Goal: Information Seeking & Learning: Learn about a topic

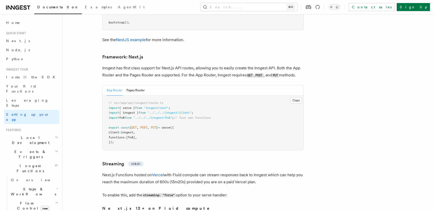
scroll to position [3081, 0]
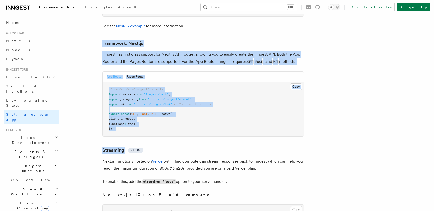
drag, startPoint x: 106, startPoint y: 20, endPoint x: 195, endPoint y: 127, distance: 138.4
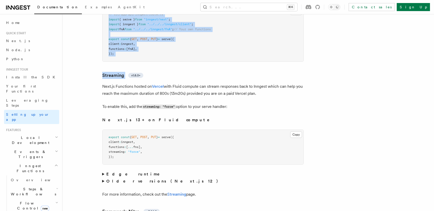
scroll to position [3160, 0]
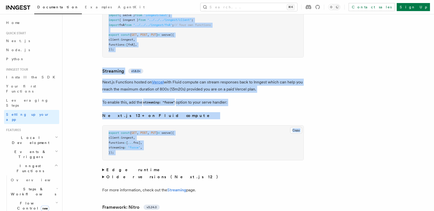
copy article "Framework: Next.js Inngest has first class support for Next.js API routes, allo…"
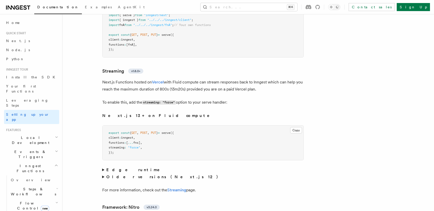
click at [125, 174] on strong "Older versions (Next.js 12)" at bounding box center [163, 176] width 114 height 5
click at [125, 167] on strong "Edge runtime" at bounding box center [136, 169] width 60 height 5
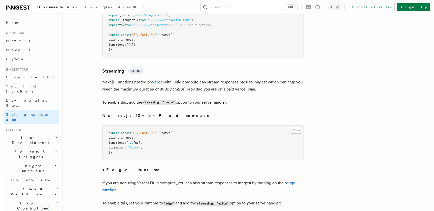
click at [125, 167] on strong "Edge runtime" at bounding box center [136, 169] width 60 height 5
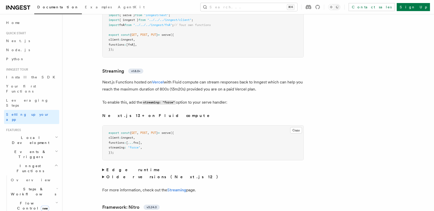
click at [123, 174] on strong "Older versions (Next.js 12)" at bounding box center [163, 176] width 114 height 5
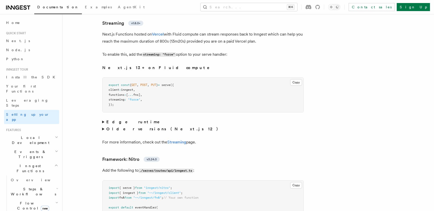
scroll to position [3209, 0]
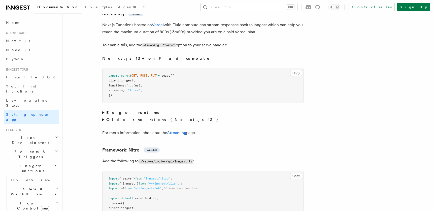
click at [121, 109] on summary "Edge runtime" at bounding box center [202, 112] width 201 height 7
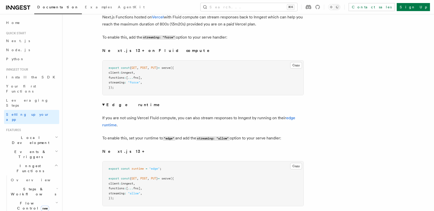
scroll to position [3227, 0]
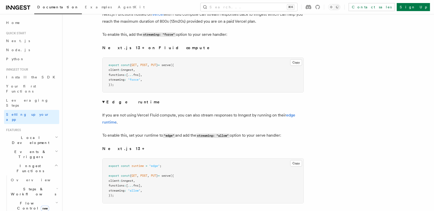
click at [147, 98] on summary "Edge runtime" at bounding box center [202, 101] width 201 height 7
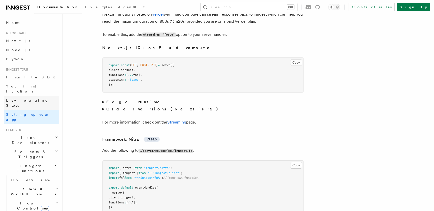
click at [37, 96] on link "Leveraging Steps" at bounding box center [31, 103] width 55 height 14
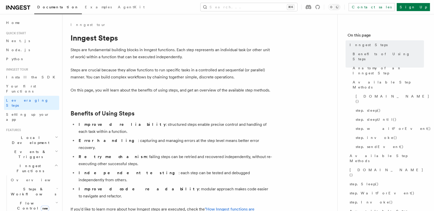
scroll to position [7, 0]
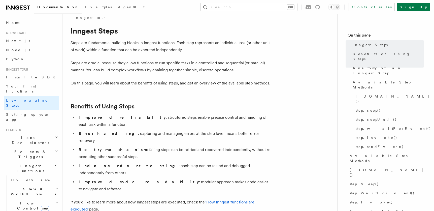
click at [155, 162] on li "Independent testing : each step can be tested and debugged independently from o…" at bounding box center [174, 169] width 195 height 14
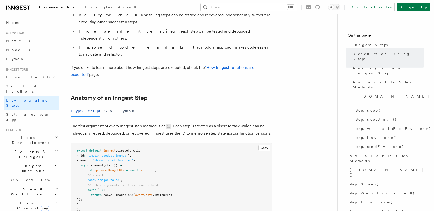
scroll to position [141, 0]
